Goal: Navigation & Orientation: Find specific page/section

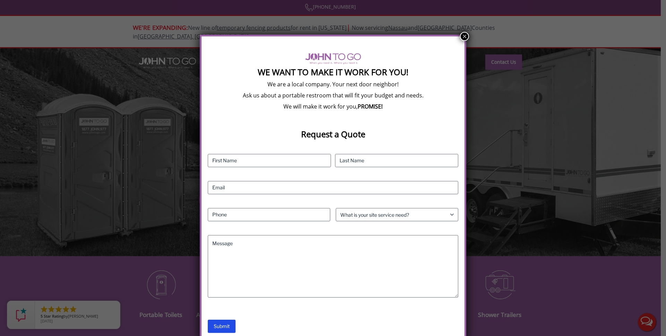
click at [462, 34] on button "×" at bounding box center [464, 36] width 9 height 9
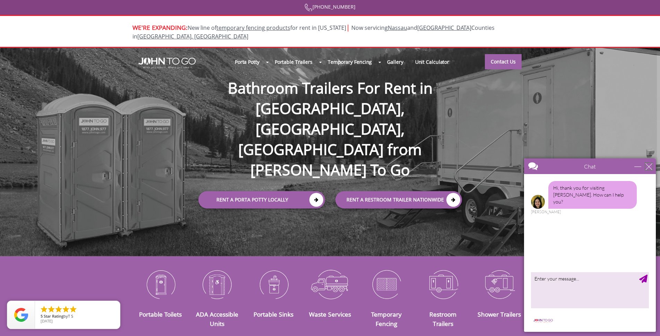
click at [650, 165] on div "close" at bounding box center [648, 166] width 7 height 7
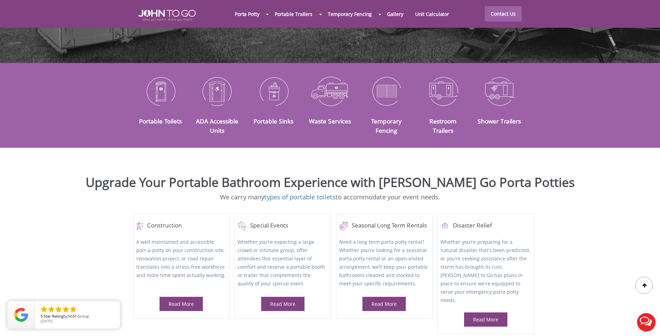
scroll to position [173, 0]
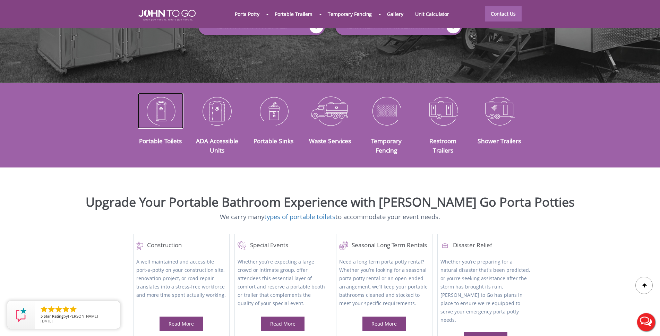
click at [168, 119] on img at bounding box center [161, 111] width 46 height 36
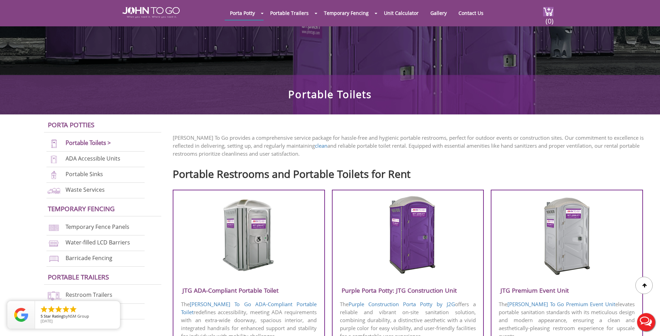
scroll to position [35, 0]
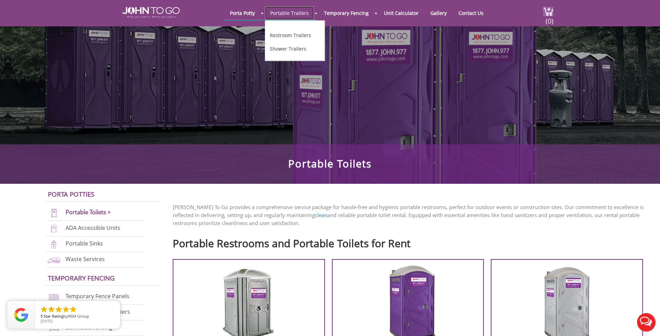
click at [294, 14] on link "Portable Trailers" at bounding box center [289, 13] width 49 height 14
